Goal: Transaction & Acquisition: Download file/media

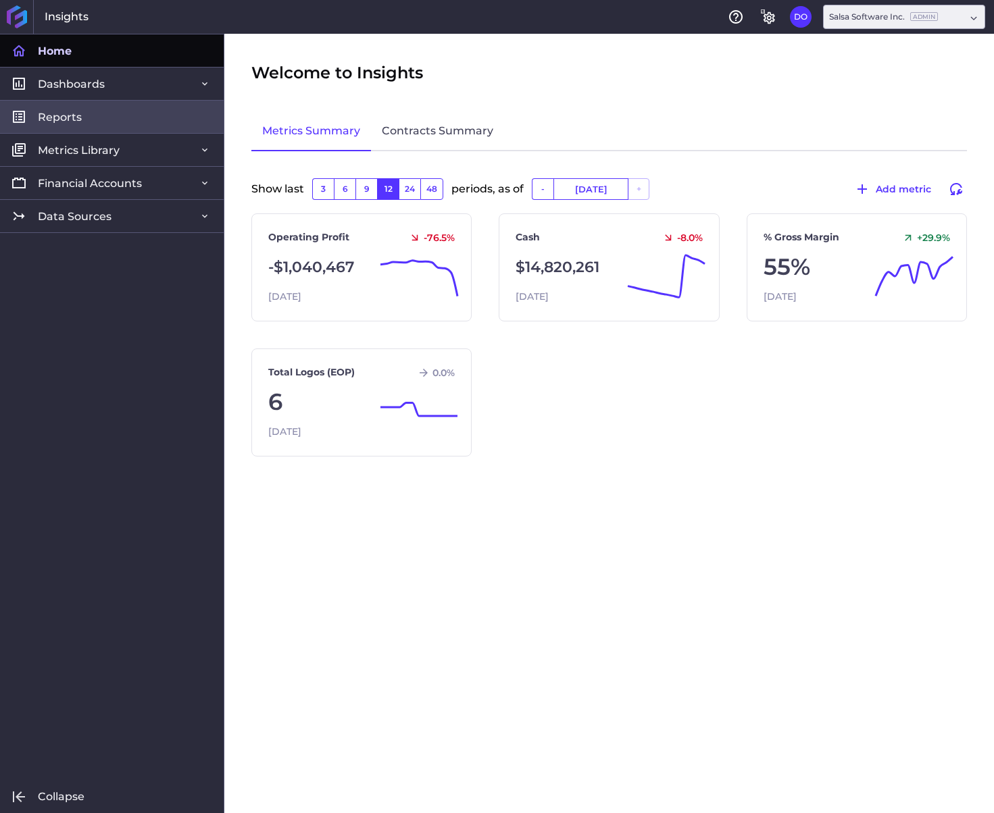
click at [116, 117] on link "Reports" at bounding box center [112, 116] width 224 height 33
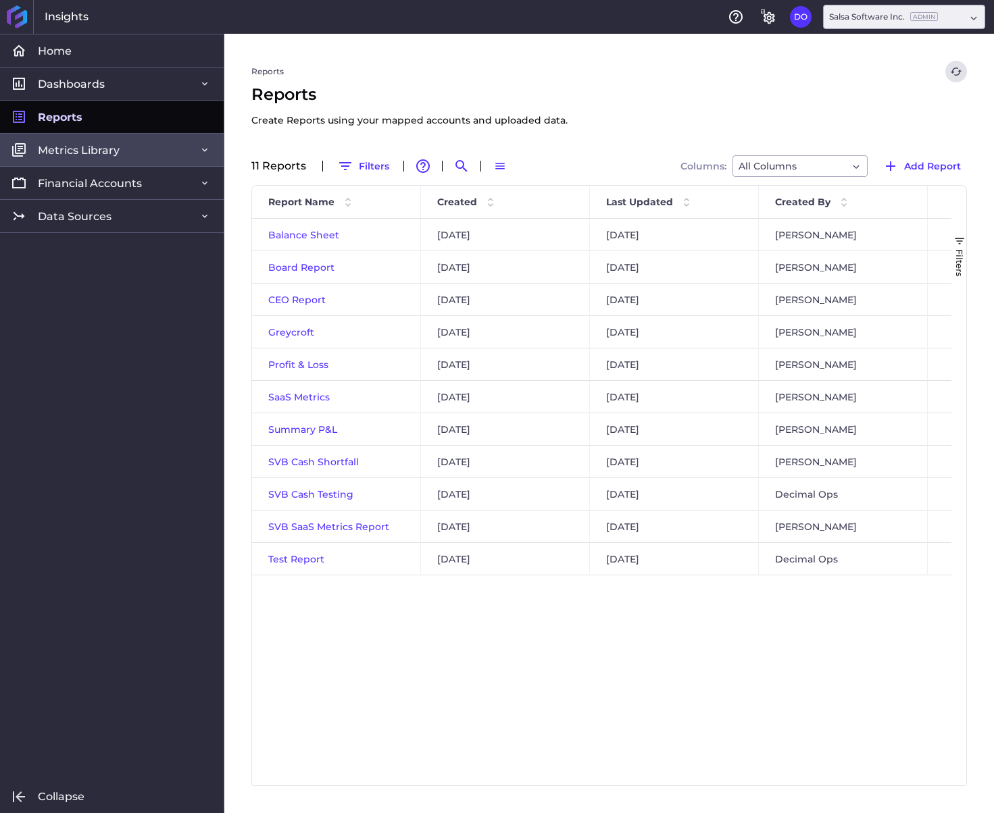
click at [93, 148] on span "Metrics Library" at bounding box center [79, 150] width 82 height 14
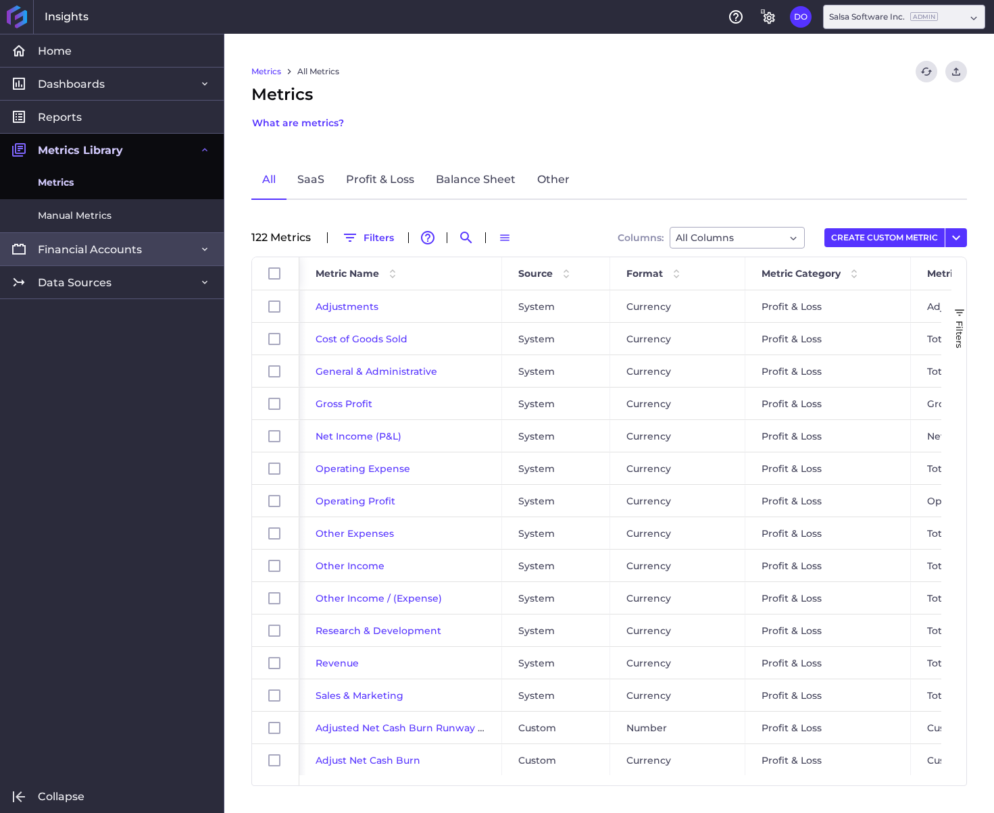
click at [121, 239] on link "Financial Accounts" at bounding box center [112, 248] width 224 height 33
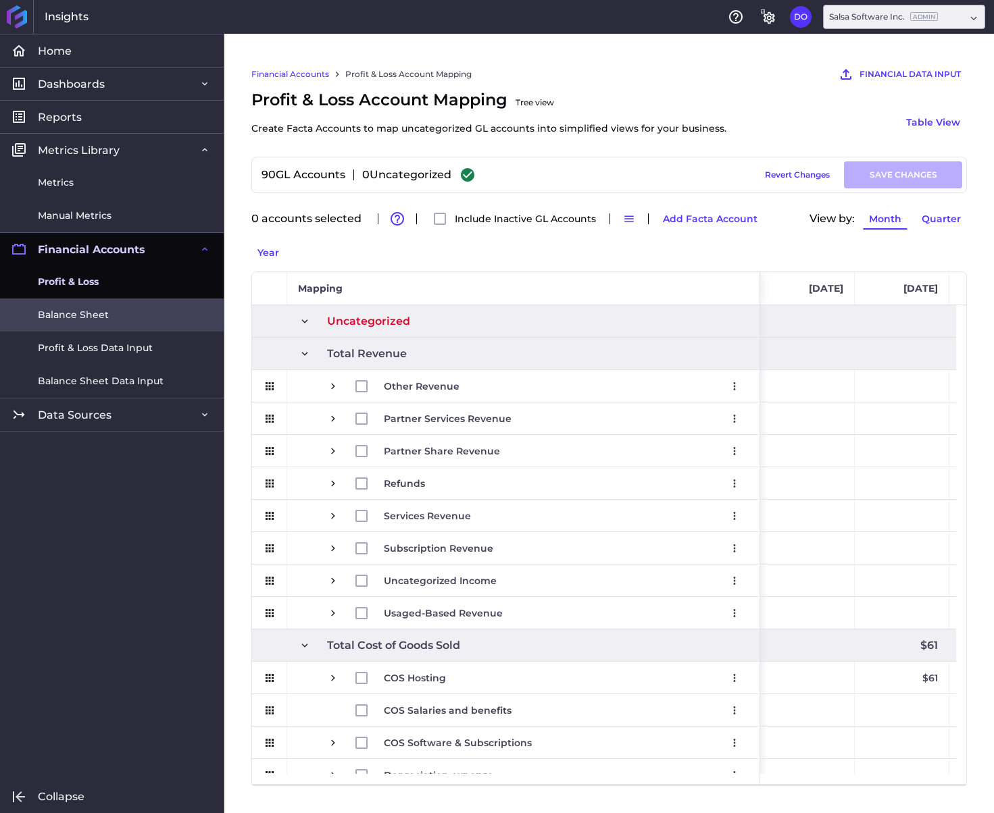
click at [103, 309] on span "Balance Sheet" at bounding box center [73, 315] width 71 height 14
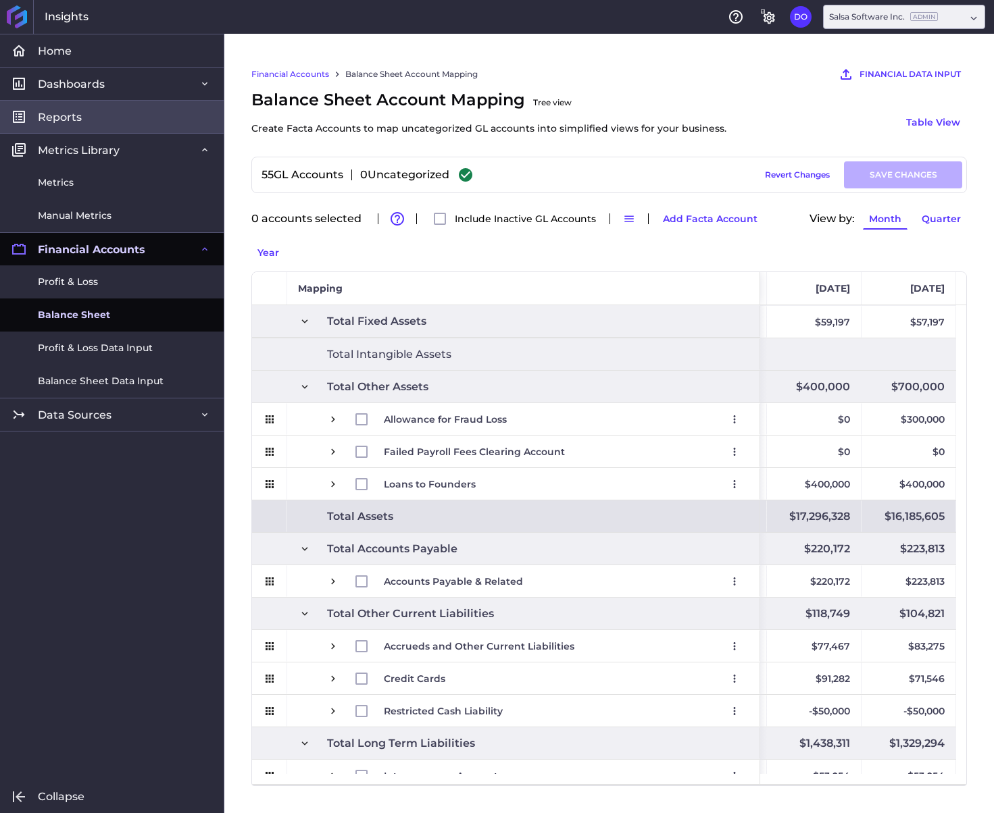
click at [90, 116] on link "Reports" at bounding box center [112, 116] width 224 height 33
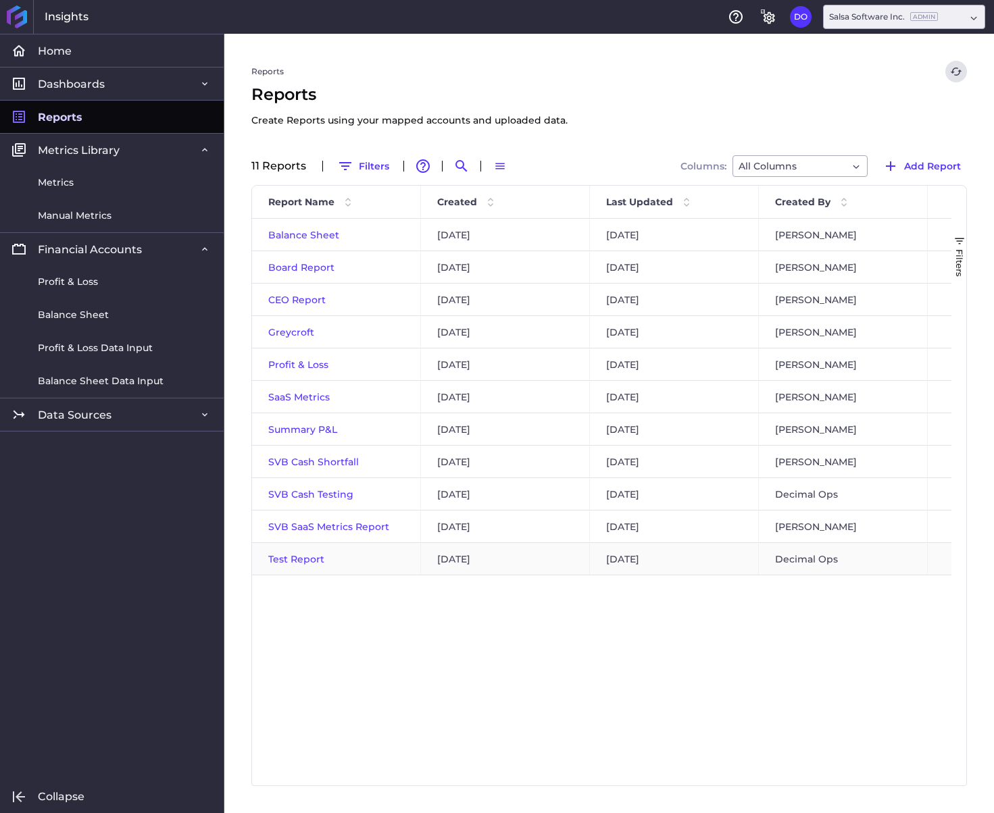
click at [304, 556] on span "Test Report" at bounding box center [296, 559] width 56 height 12
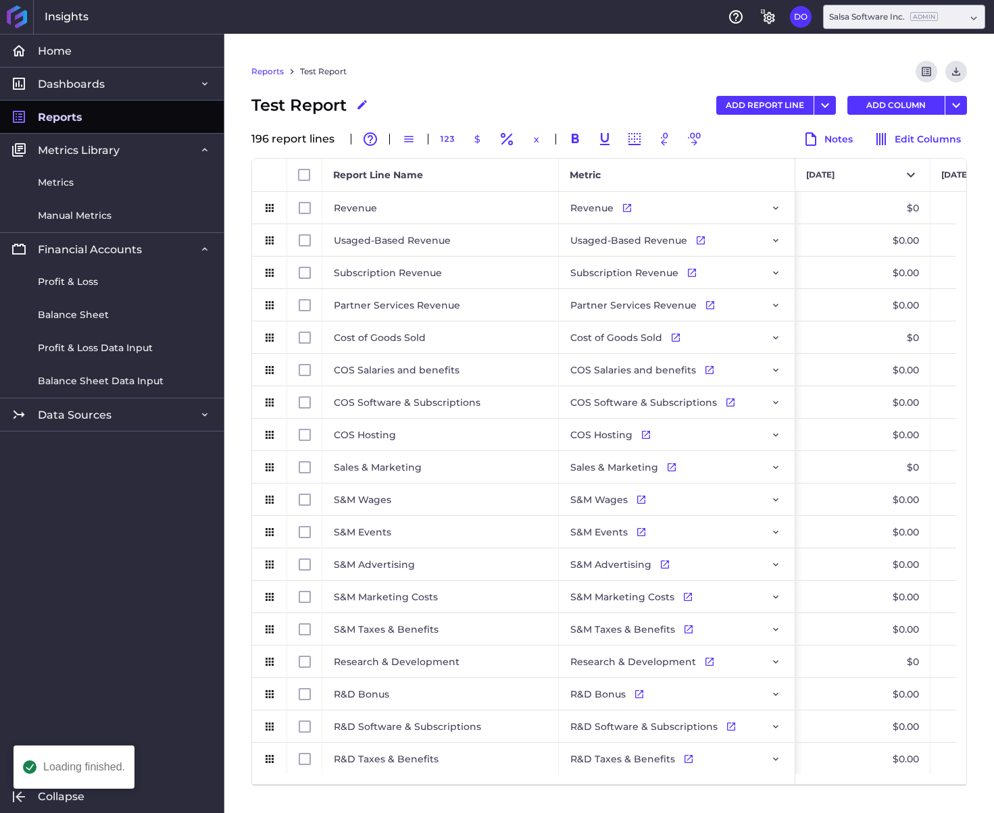
click at [270, 74] on link "Reports" at bounding box center [267, 72] width 32 height 12
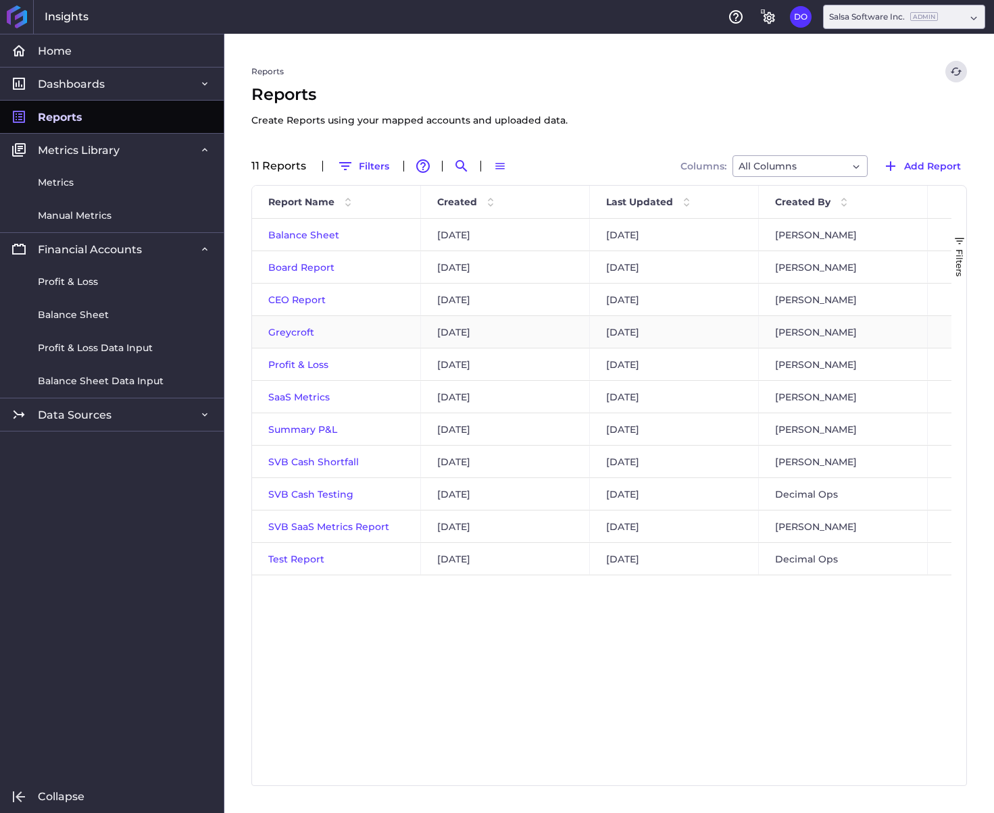
click at [293, 328] on span "Greycroft" at bounding box center [291, 332] width 46 height 12
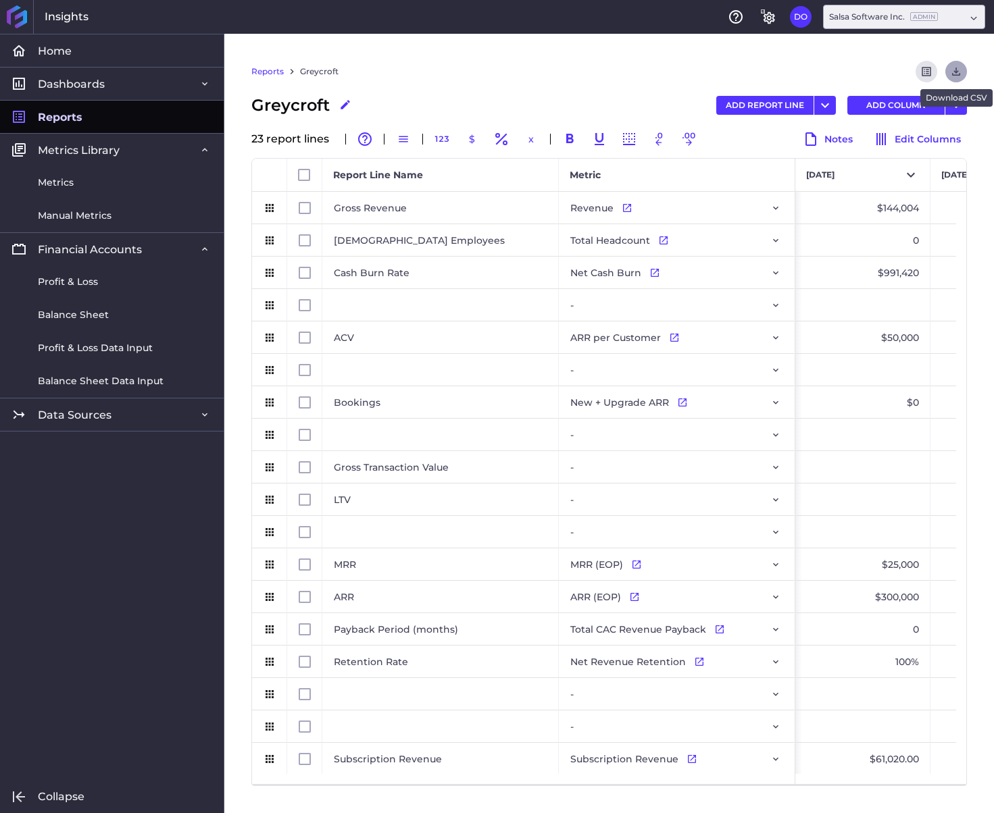
click at [955, 76] on icon "Download" at bounding box center [956, 72] width 12 height 12
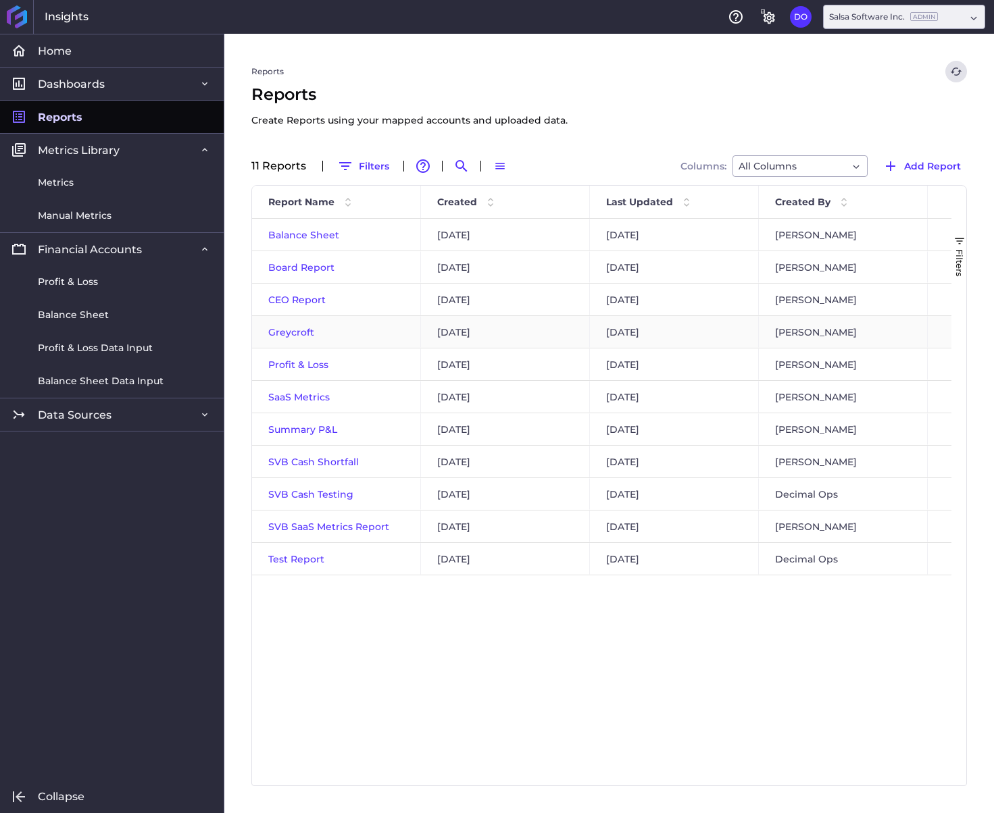
click at [306, 326] on span "Greycroft" at bounding box center [291, 332] width 46 height 12
